Goal: Information Seeking & Learning: Learn about a topic

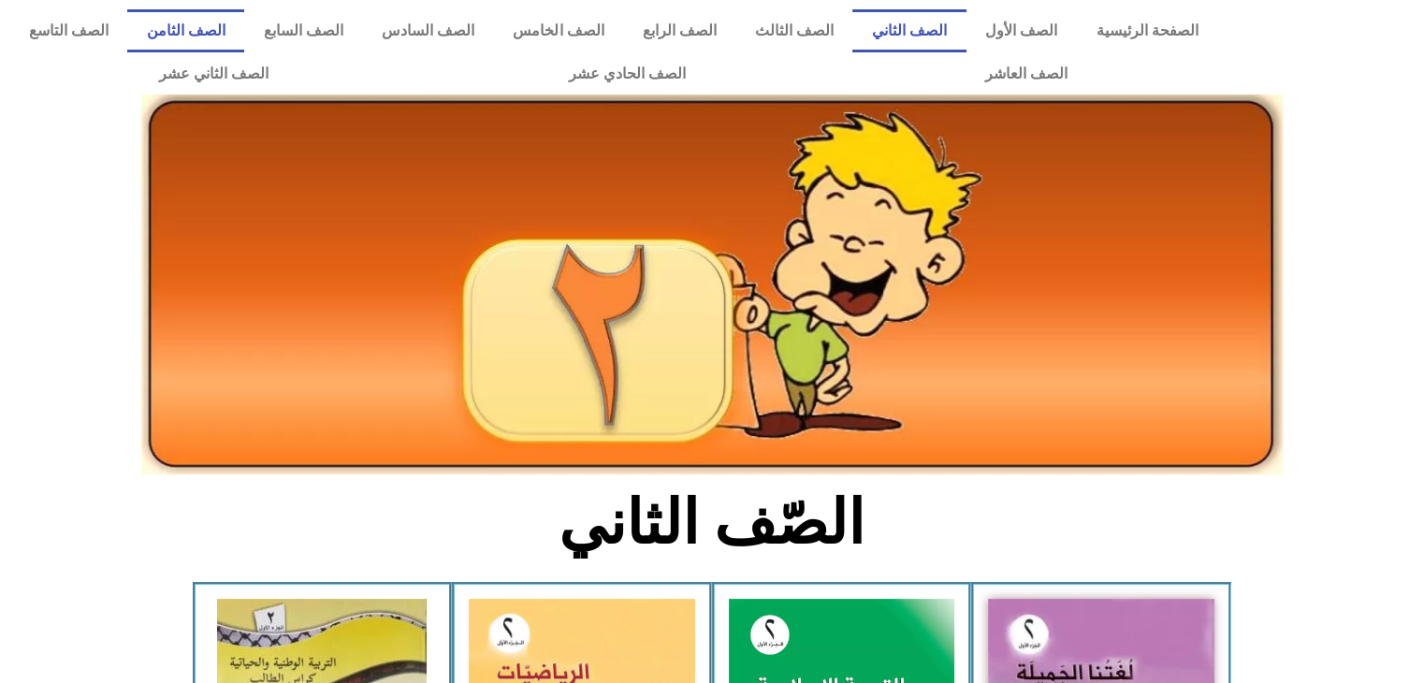
click at [244, 36] on link "الصف الثامن" at bounding box center [185, 30] width 117 height 43
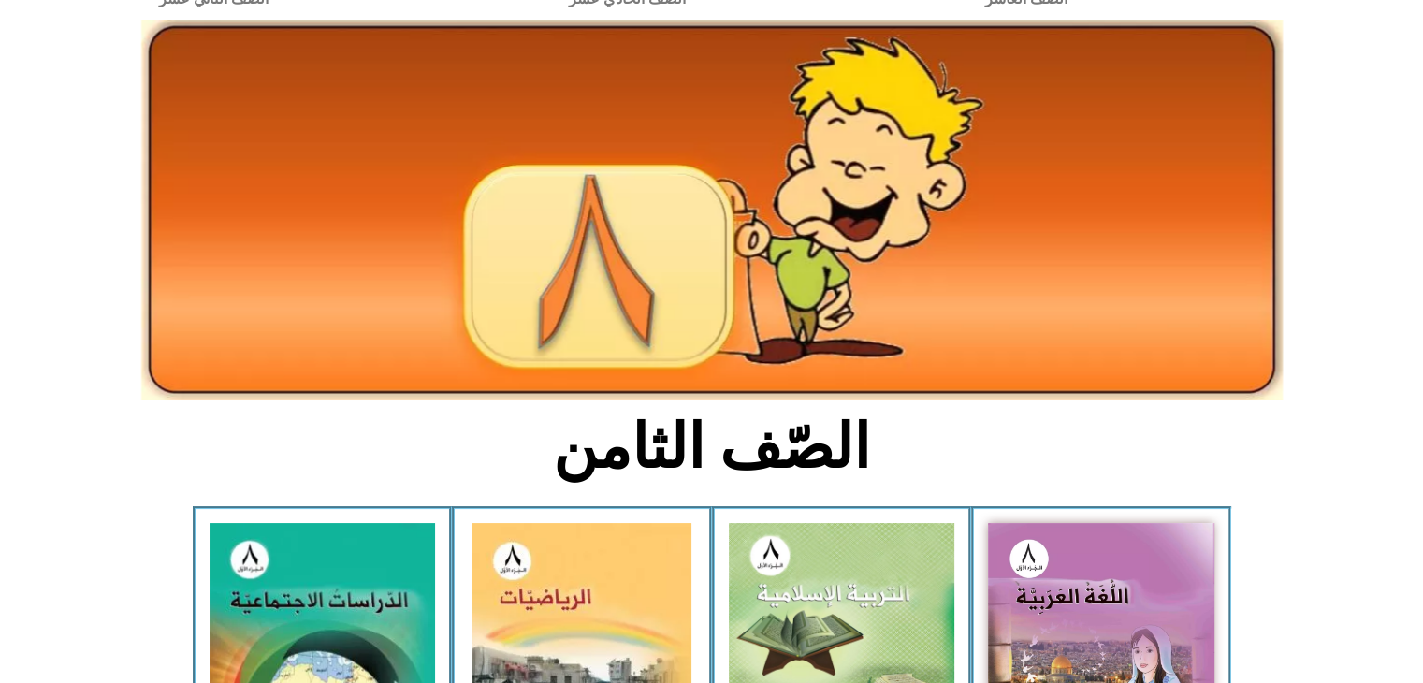
scroll to position [299, 0]
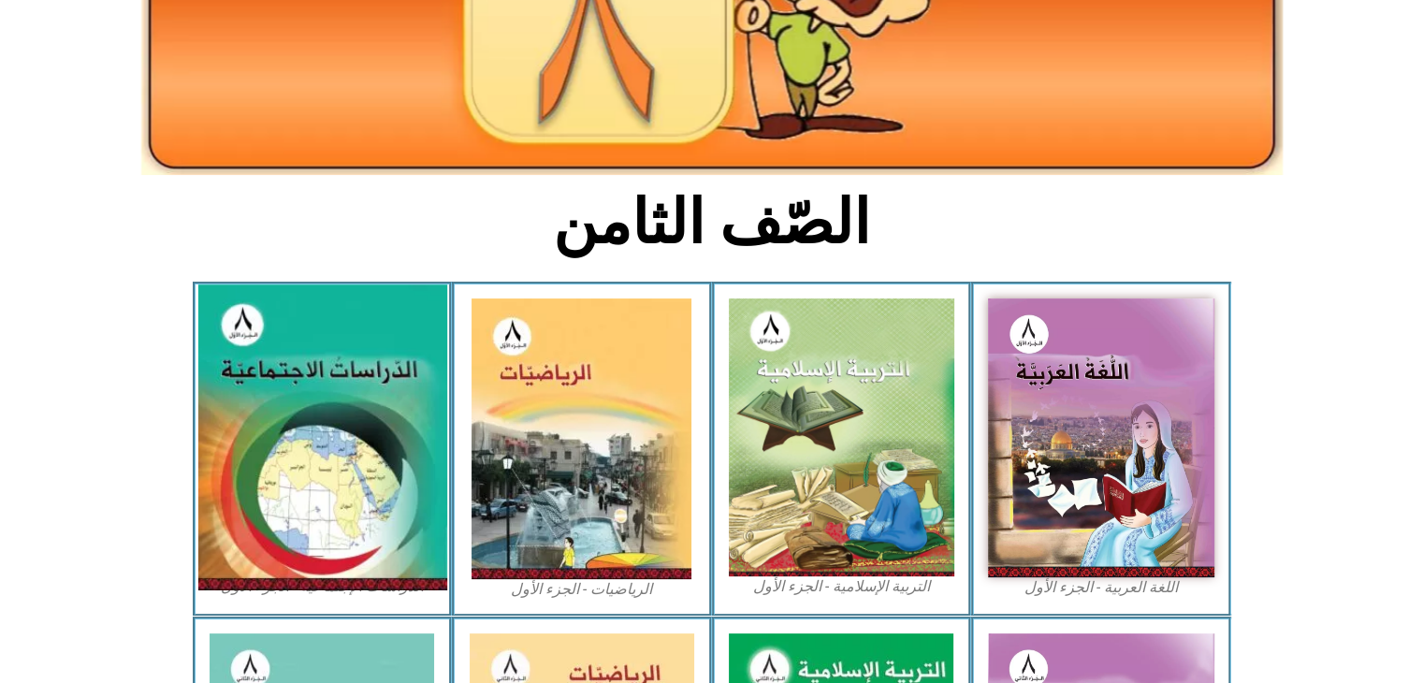
click at [273, 388] on img at bounding box center [321, 437] width 249 height 306
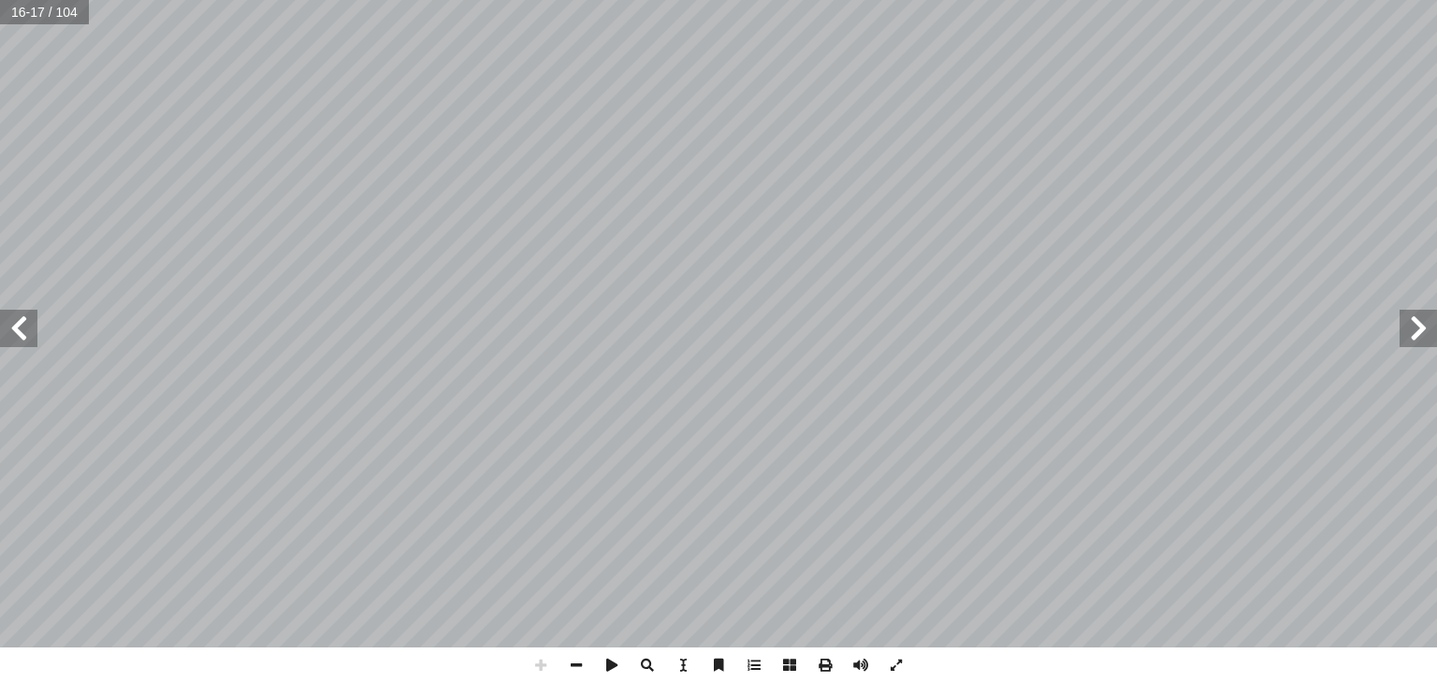
click at [1401, 340] on div "١٢ ّ ي ِ ب َ ر َ الع ِ ن َ ط َ الو ُ ضاريس َ ت يكونوا قادرين على: ْ ن أ ا ِ س ْ…" at bounding box center [718, 323] width 1437 height 647
